Goal: Task Accomplishment & Management: Complete application form

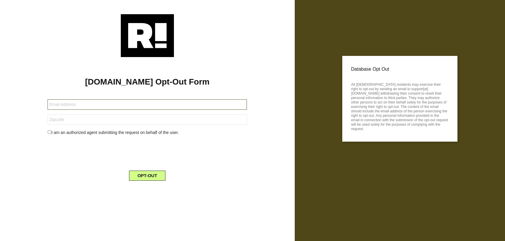
click at [138, 105] on input "text" at bounding box center [147, 104] width 199 height 10
type input "waytin@gmail.com"
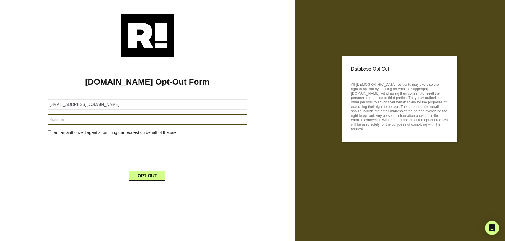
click at [136, 124] on input "text" at bounding box center [147, 119] width 199 height 10
type input "95117"
click at [49, 133] on input "checkbox" at bounding box center [50, 132] width 4 height 4
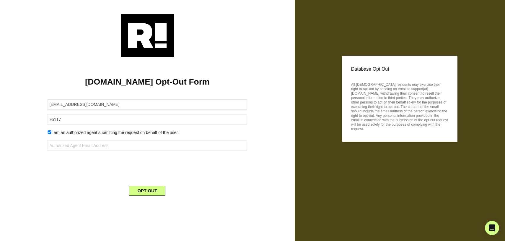
click at [50, 133] on input "checkbox" at bounding box center [50, 132] width 4 height 4
checkbox input "false"
click at [151, 176] on button "OPT-OUT" at bounding box center [147, 175] width 36 height 10
